Goal: Find specific page/section: Find specific page/section

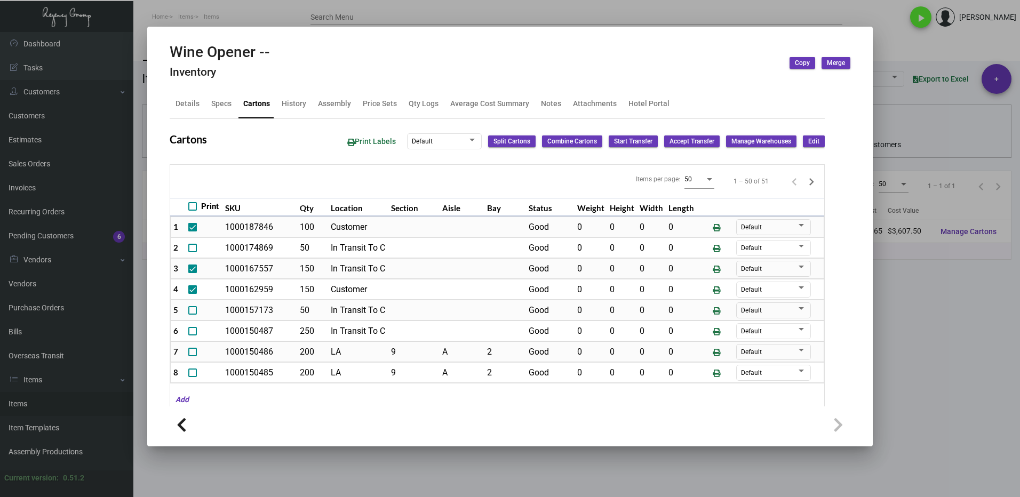
scroll to position [881, 0]
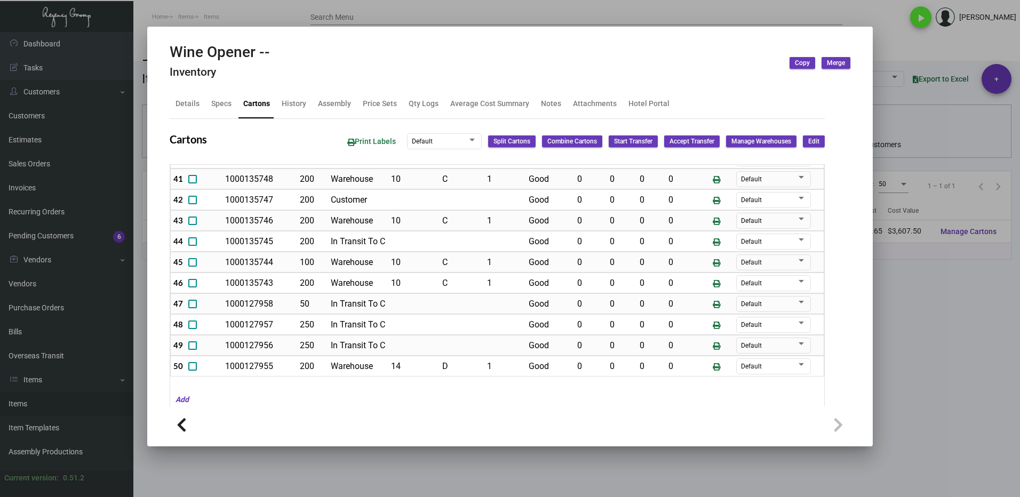
drag, startPoint x: 933, startPoint y: 322, endPoint x: 357, endPoint y: 126, distance: 608.1
click at [932, 322] on div at bounding box center [510, 248] width 1020 height 497
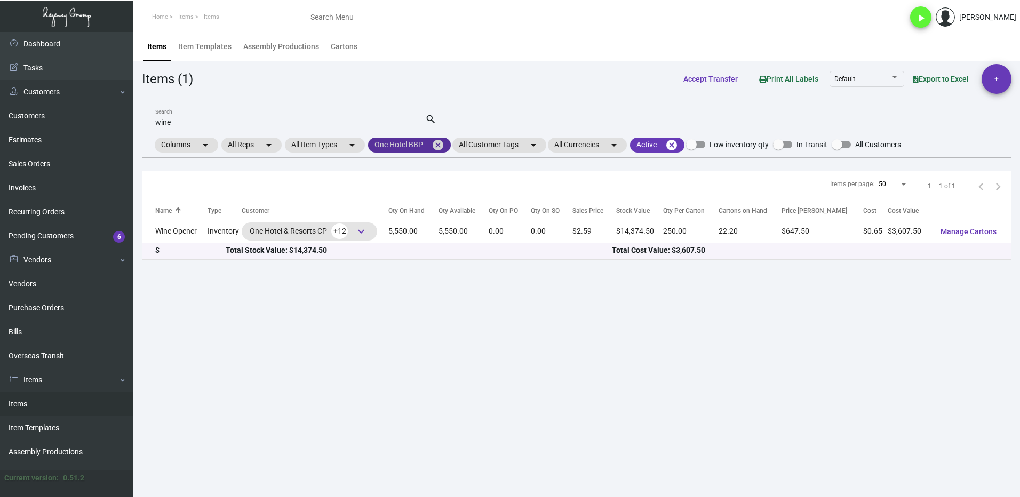
click at [445, 145] on mat-icon "cancel" at bounding box center [438, 145] width 13 height 13
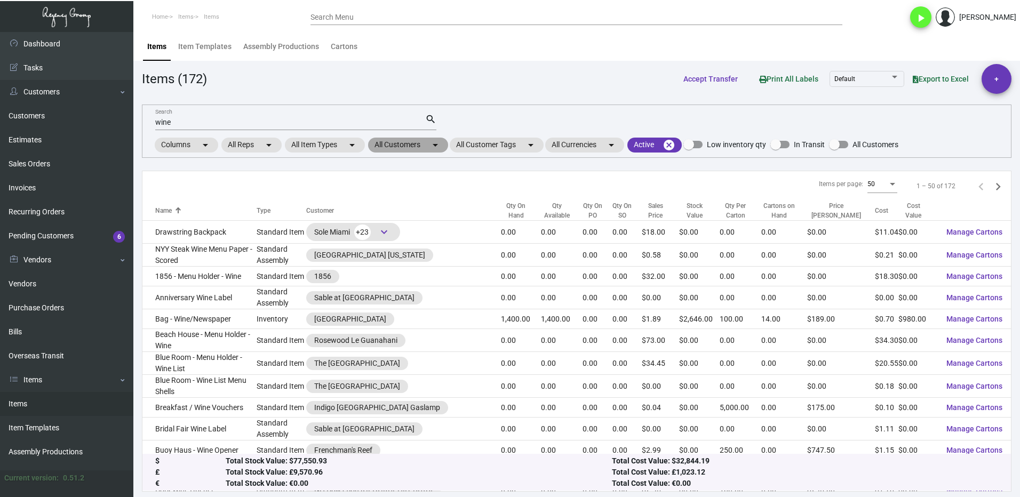
click at [386, 147] on mat-chip "All Customers arrow_drop_down" at bounding box center [408, 145] width 80 height 15
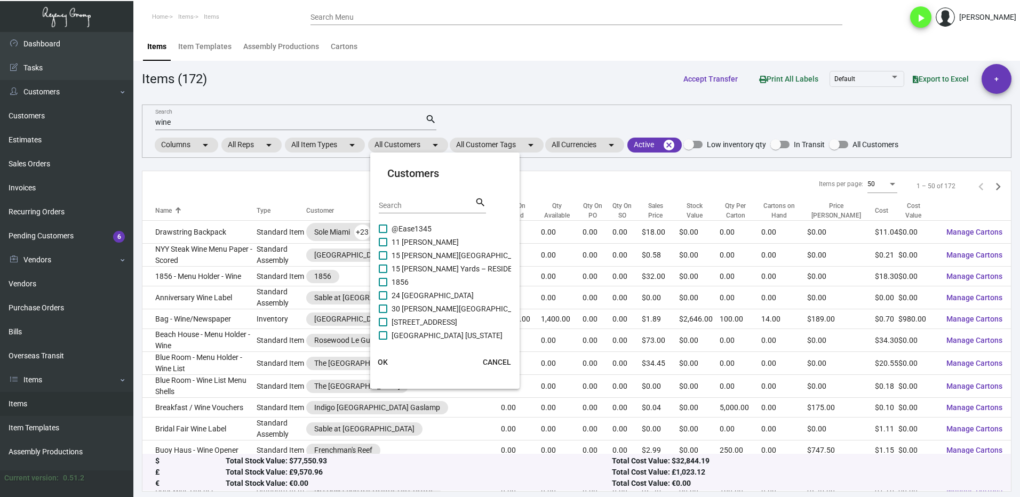
click at [402, 208] on input "Search" at bounding box center [427, 206] width 96 height 9
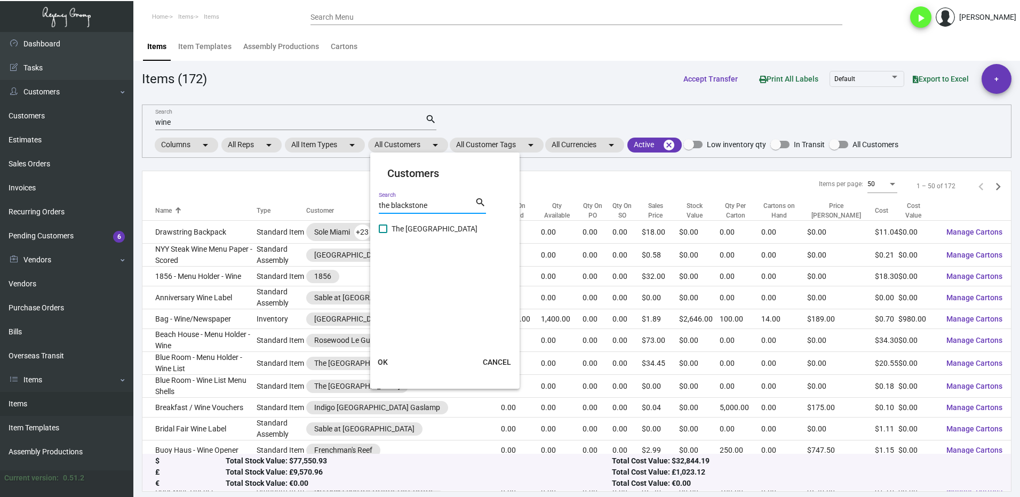
type input "the blackstone"
click at [381, 228] on span at bounding box center [383, 229] width 9 height 9
click at [383, 233] on input "The [GEOGRAPHIC_DATA]" at bounding box center [383, 233] width 1 height 1
checkbox input "true"
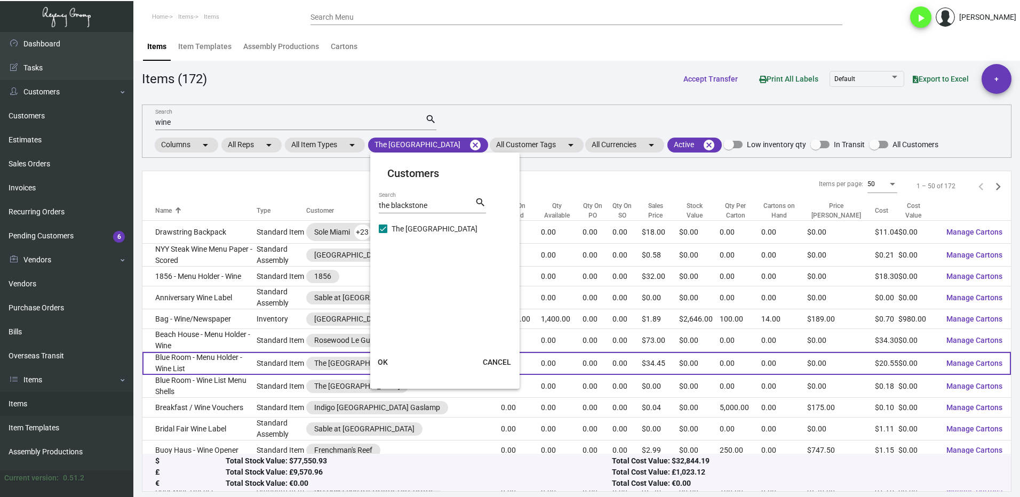
click at [386, 367] on button "OK" at bounding box center [383, 362] width 34 height 19
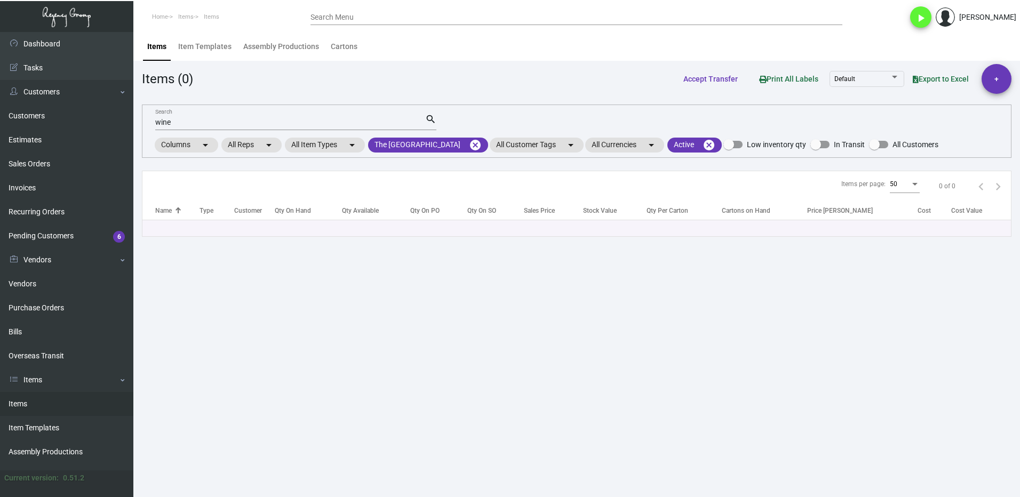
click at [182, 120] on input "wine" at bounding box center [290, 122] width 270 height 9
type input "w"
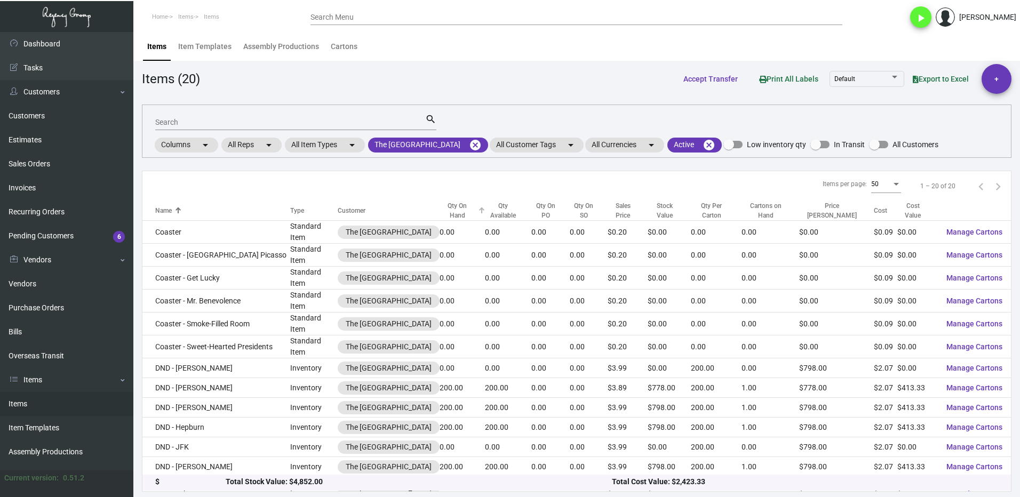
click at [485, 212] on div at bounding box center [482, 211] width 6 height 6
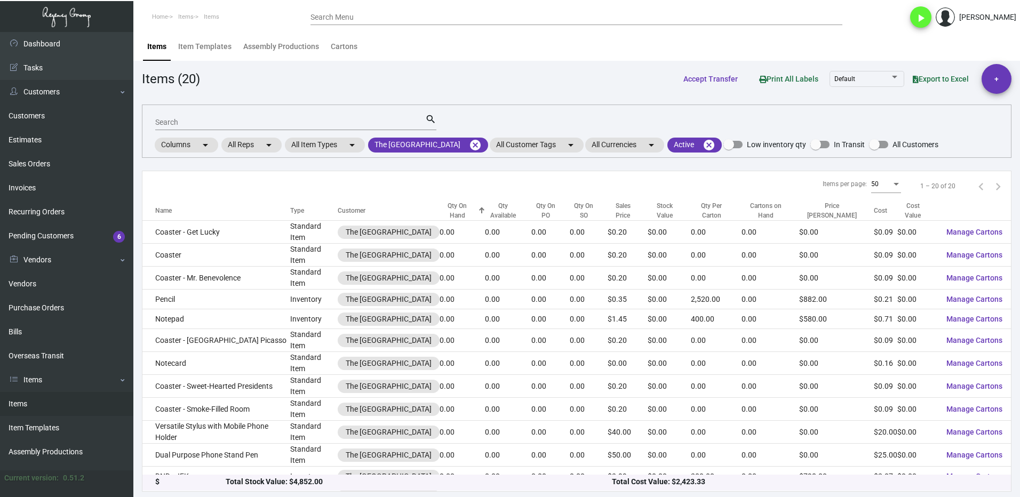
click at [485, 212] on div at bounding box center [482, 211] width 6 height 6
